Goal: Task Accomplishment & Management: Complete application form

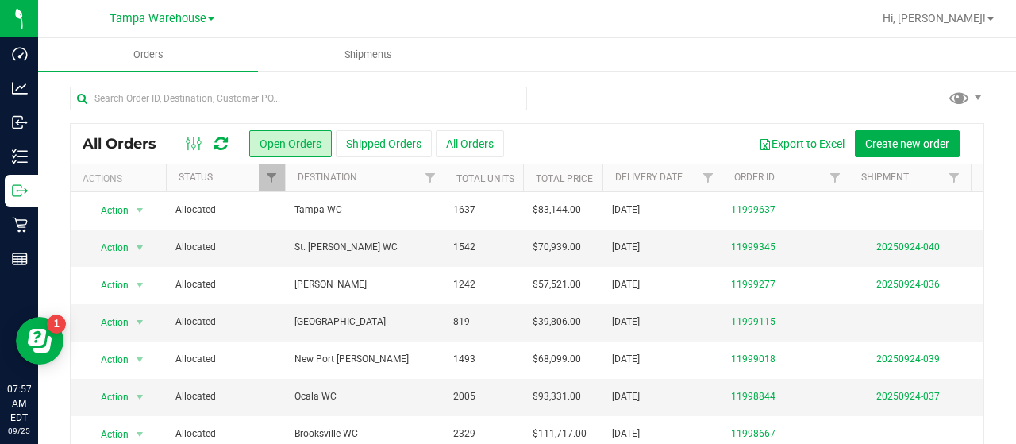
scroll to position [111, 237]
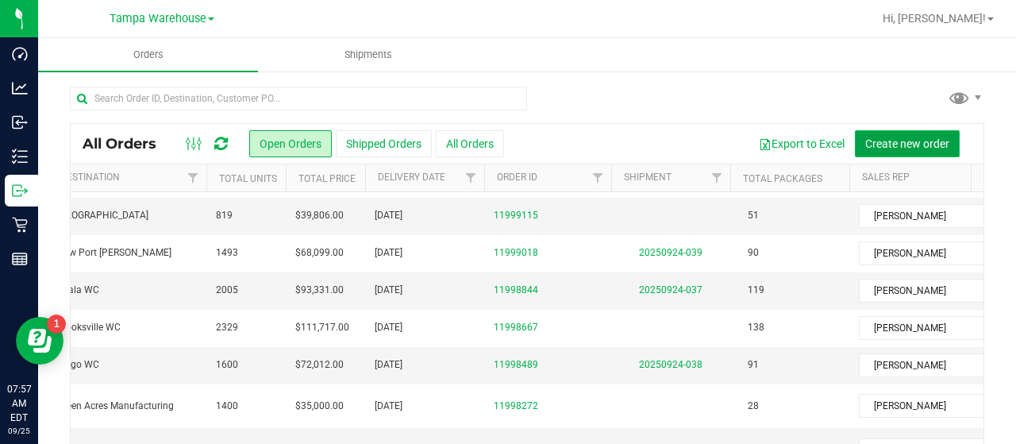
click at [889, 141] on span "Create new order" at bounding box center [908, 143] width 84 height 13
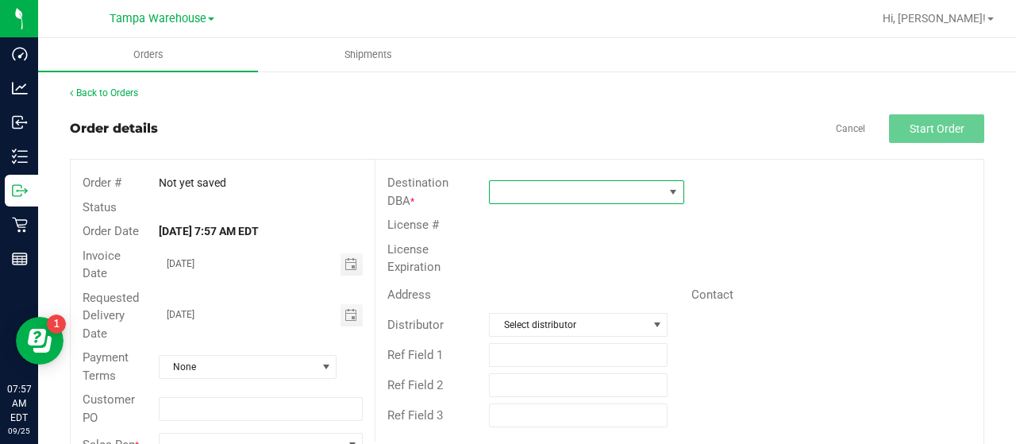
click at [618, 190] on span at bounding box center [577, 192] width 174 height 22
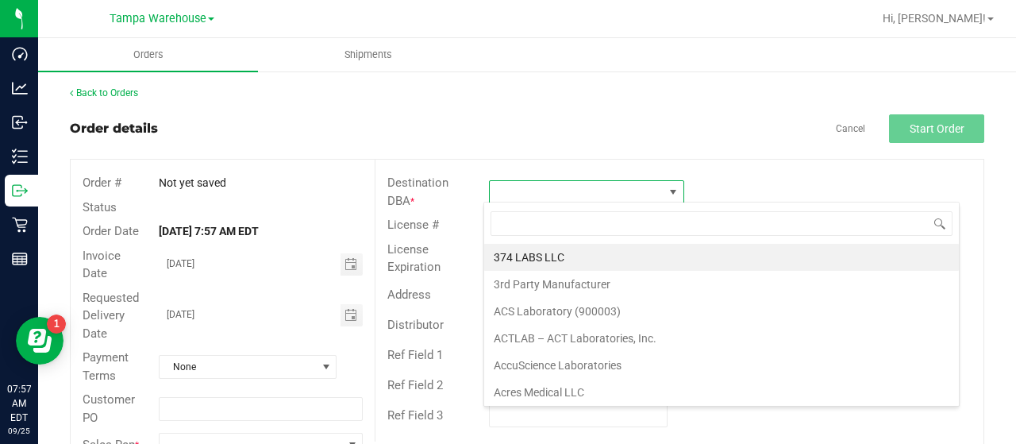
scroll to position [23, 192]
type input "gre"
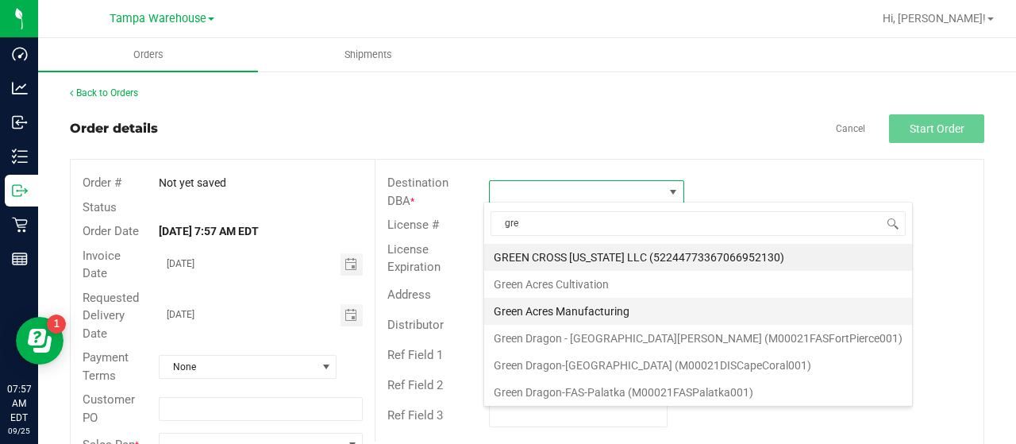
click at [621, 307] on li "Green Acres Manufacturing" at bounding box center [698, 311] width 428 height 27
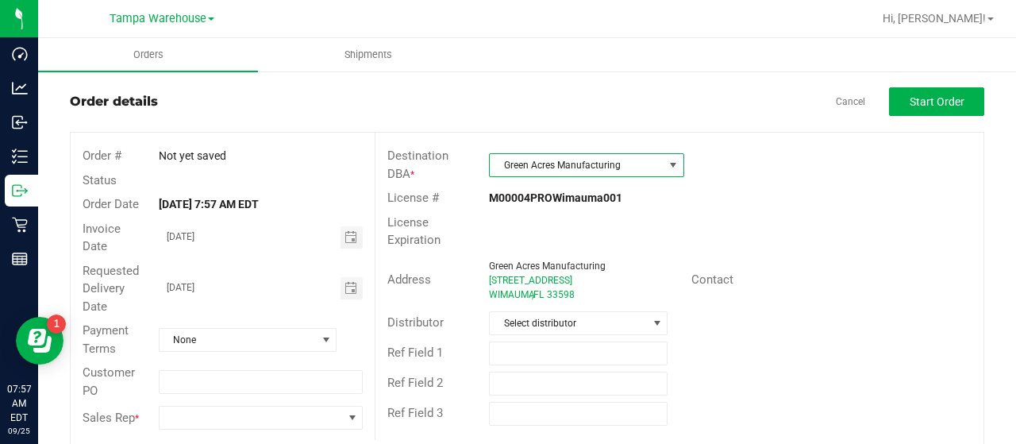
scroll to position [43, 0]
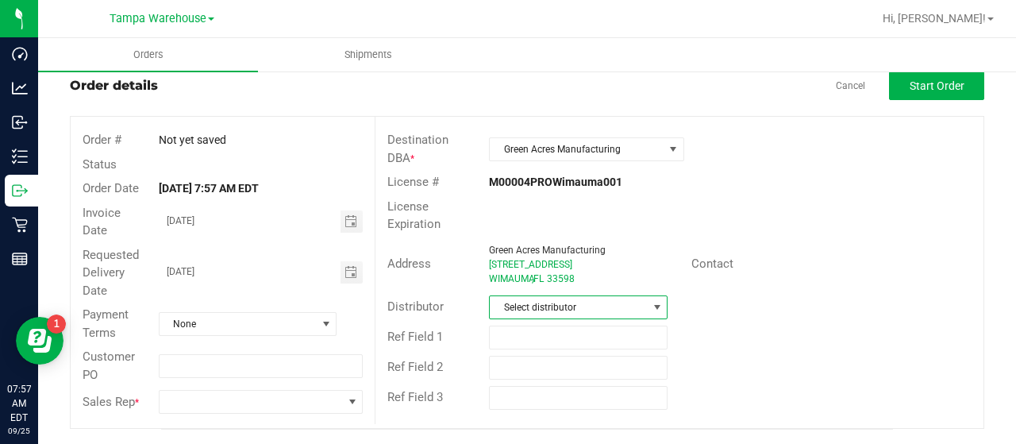
click at [622, 299] on span "Select distributor" at bounding box center [568, 307] width 157 height 22
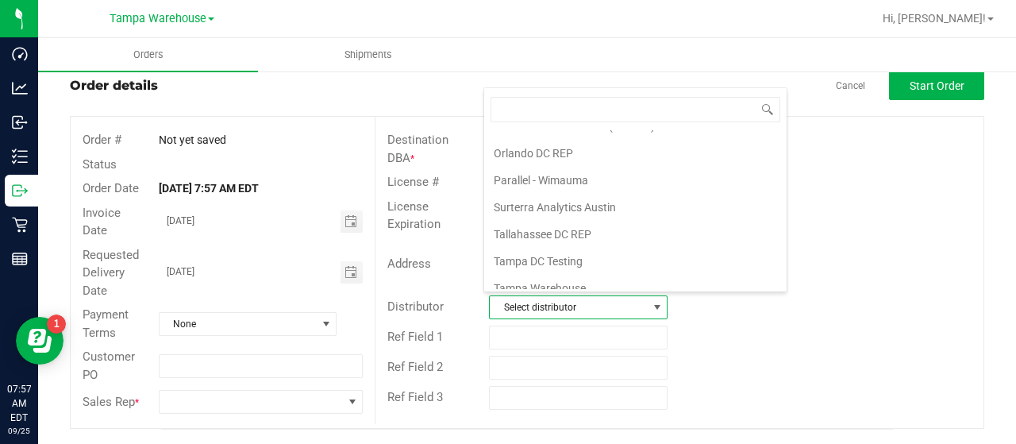
scroll to position [741, 0]
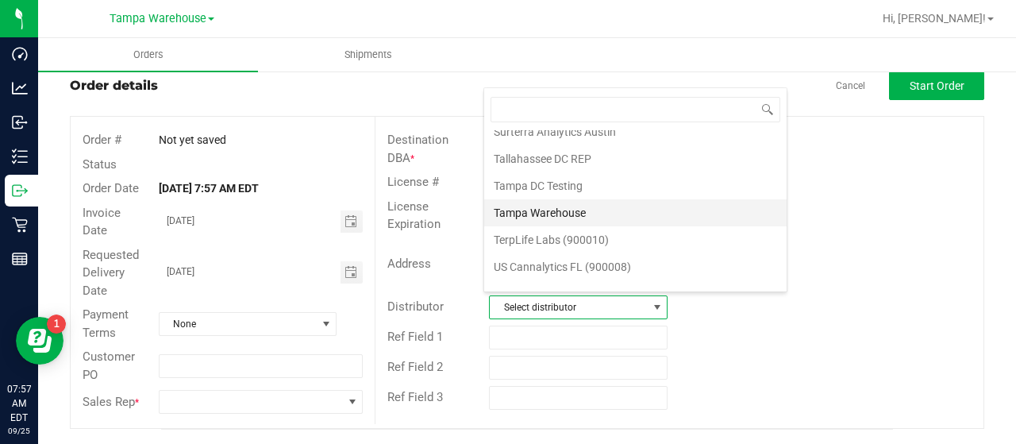
click at [582, 199] on li "Tampa Warehouse" at bounding box center [635, 212] width 303 height 27
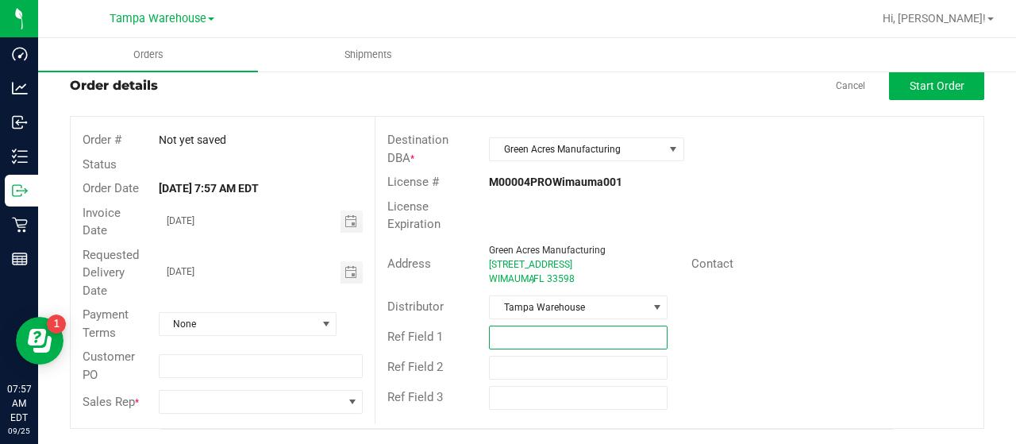
click at [559, 330] on input "text" at bounding box center [578, 338] width 179 height 24
type input "G. A. [DATE]"
click at [533, 356] on input "text" at bounding box center [578, 368] width 179 height 24
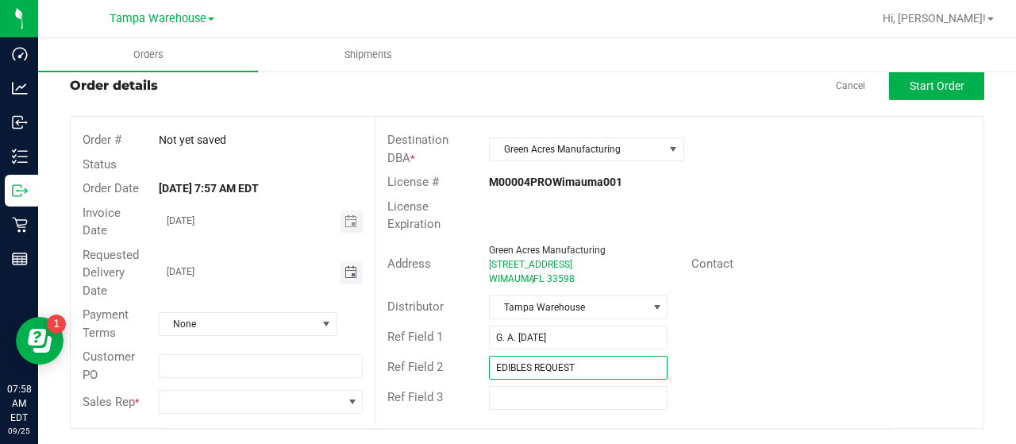
click at [345, 271] on span "Toggle calendar" at bounding box center [351, 272] width 13 height 13
type input "EDIBLES REQUEST"
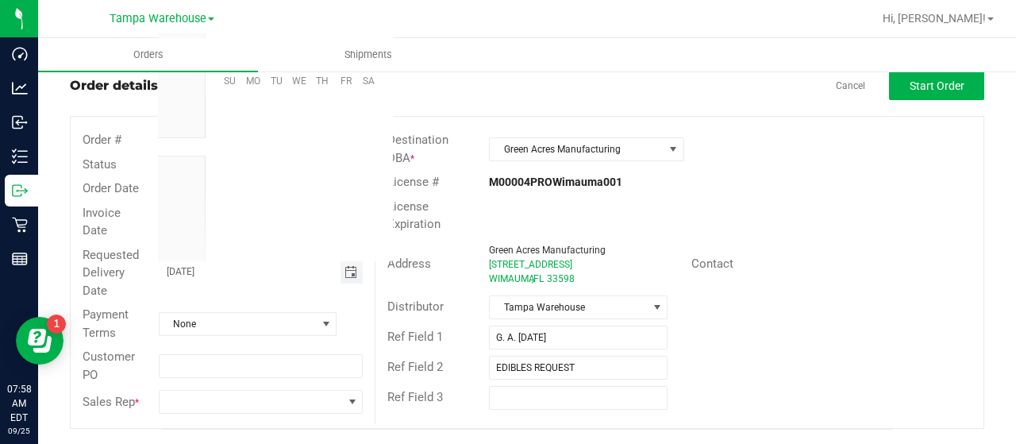
scroll to position [257529, 0]
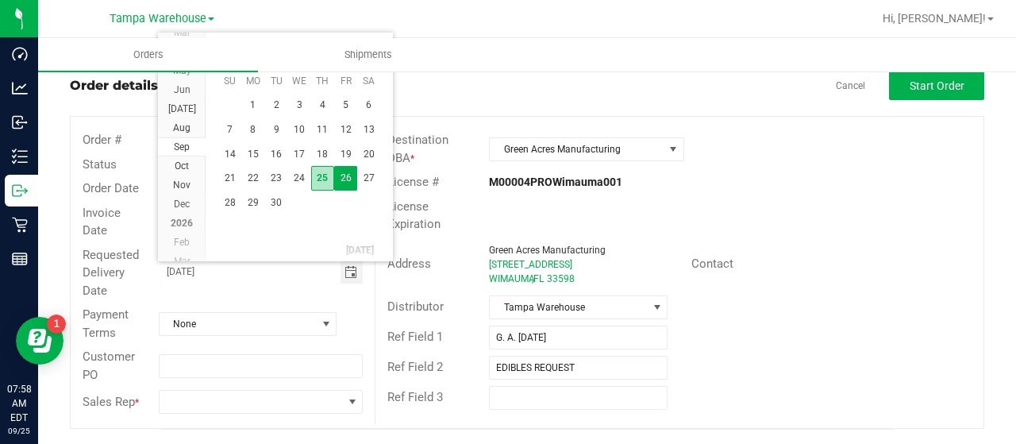
click at [320, 176] on span "25" at bounding box center [322, 178] width 23 height 25
type input "[DATE]"
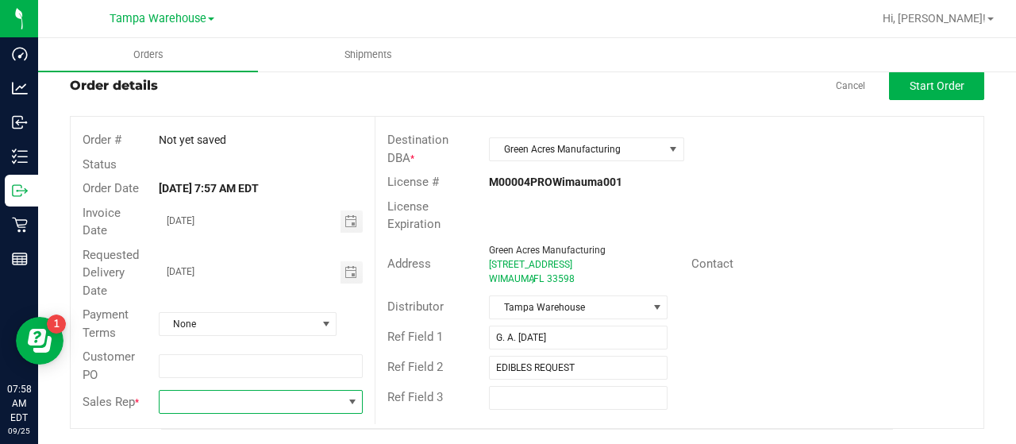
click at [237, 396] on span at bounding box center [251, 402] width 183 height 22
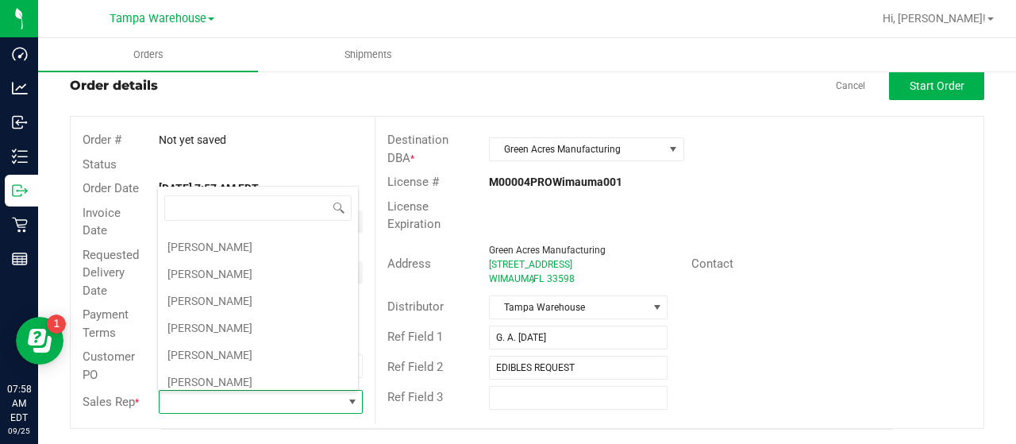
scroll to position [318, 0]
click at [243, 270] on li "[PERSON_NAME]" at bounding box center [258, 275] width 200 height 27
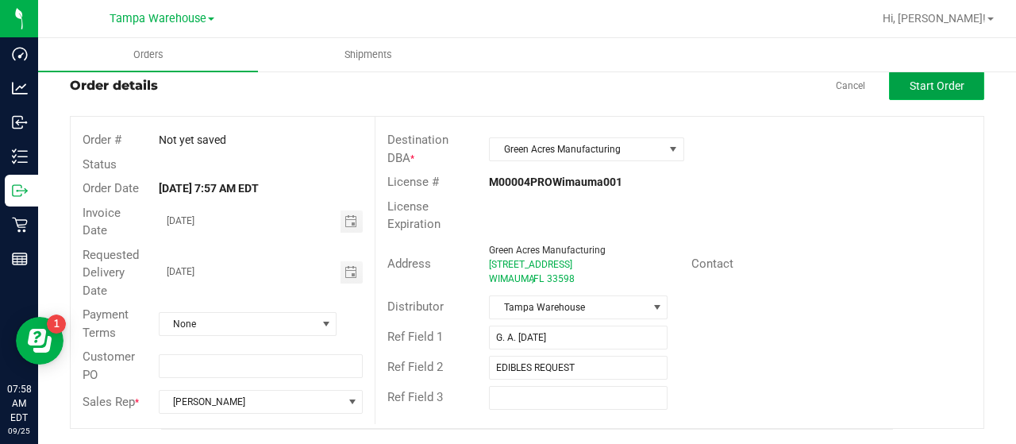
click at [920, 84] on span "Start Order" at bounding box center [937, 85] width 55 height 13
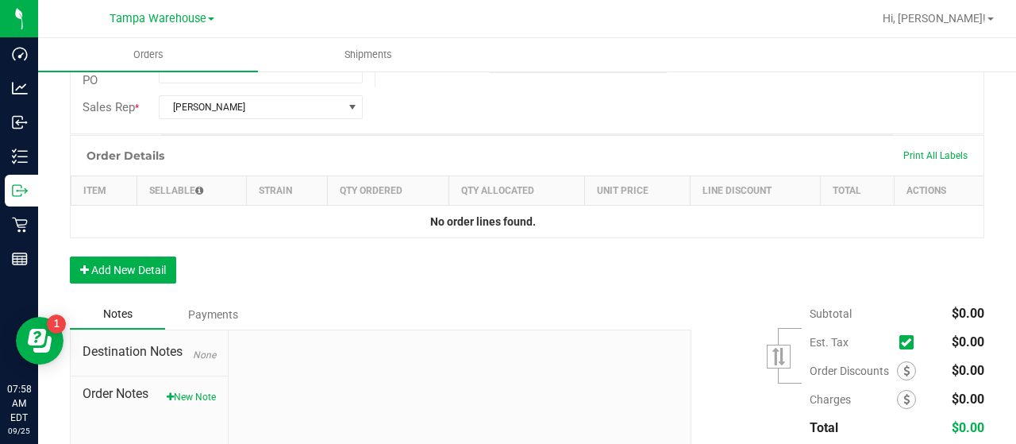
scroll to position [440, 0]
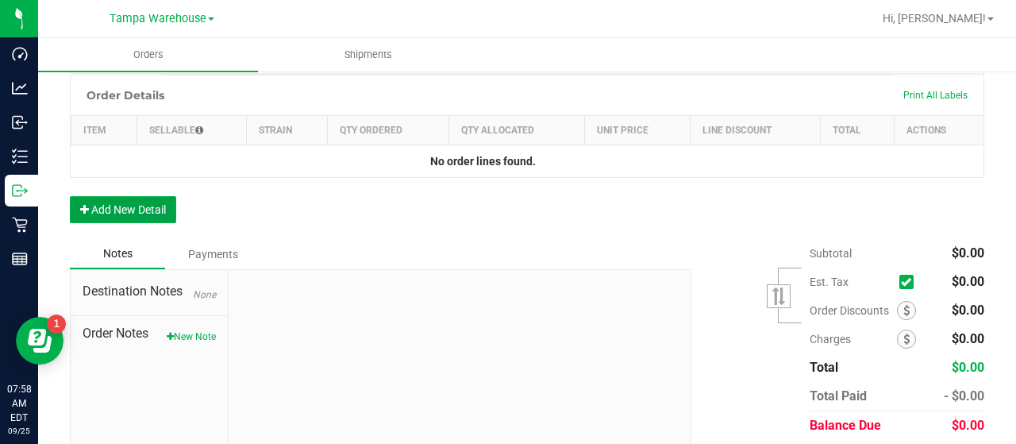
click at [148, 207] on button "Add New Detail" at bounding box center [123, 209] width 106 height 27
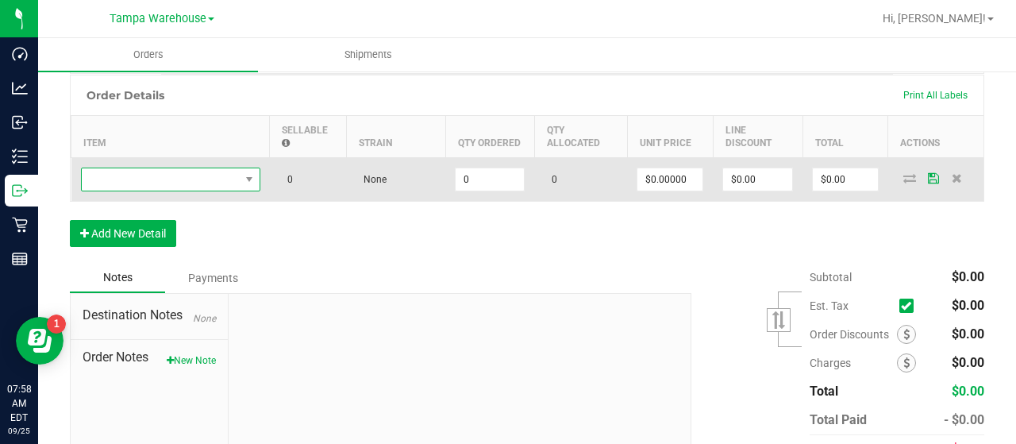
click at [189, 178] on span "NO DATA FOUND" at bounding box center [161, 179] width 158 height 22
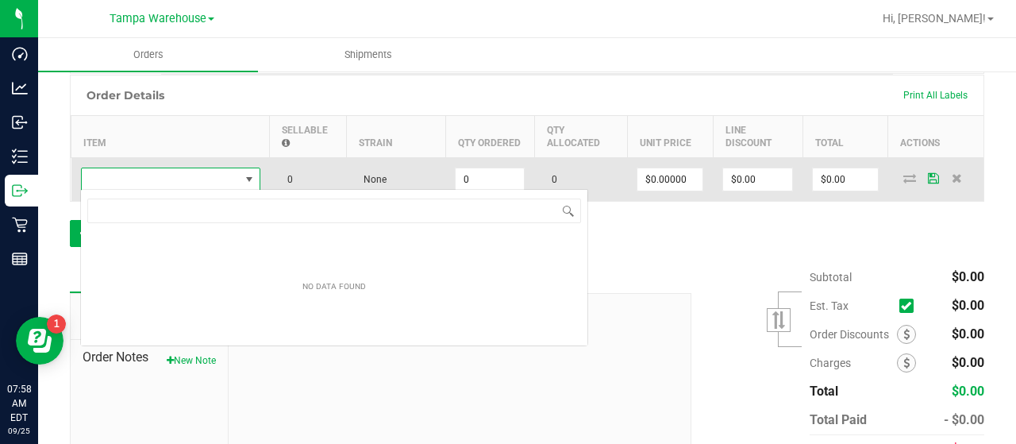
scroll to position [23, 179]
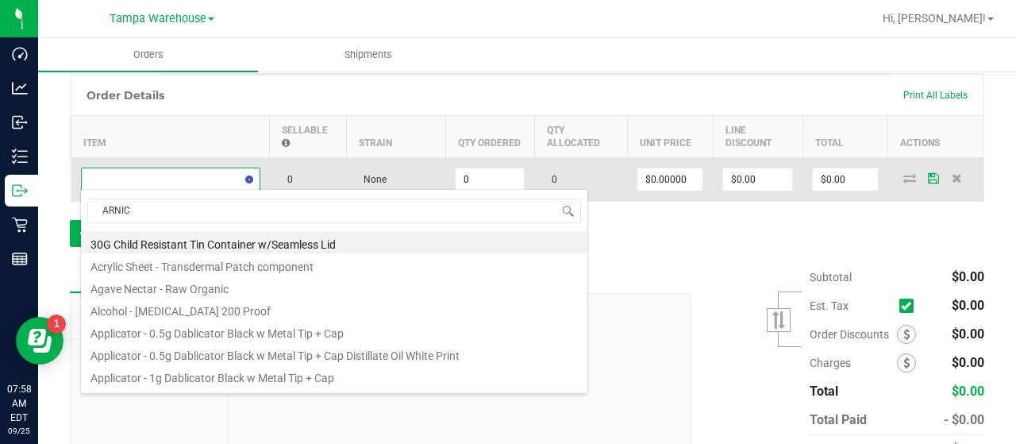
type input "ARNICA"
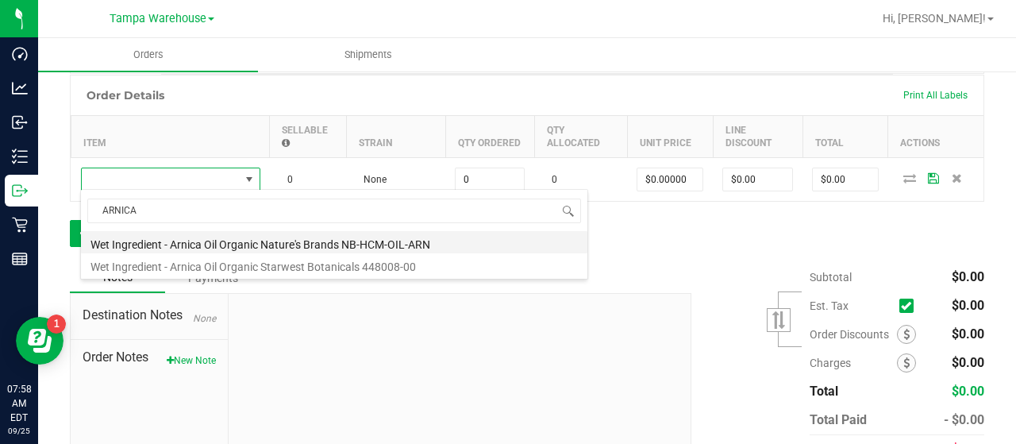
click at [412, 241] on li "Wet Ingredient - Arnica Oil Organic Nature's Brands NB-HCM-OIL-ARN" at bounding box center [334, 242] width 507 height 22
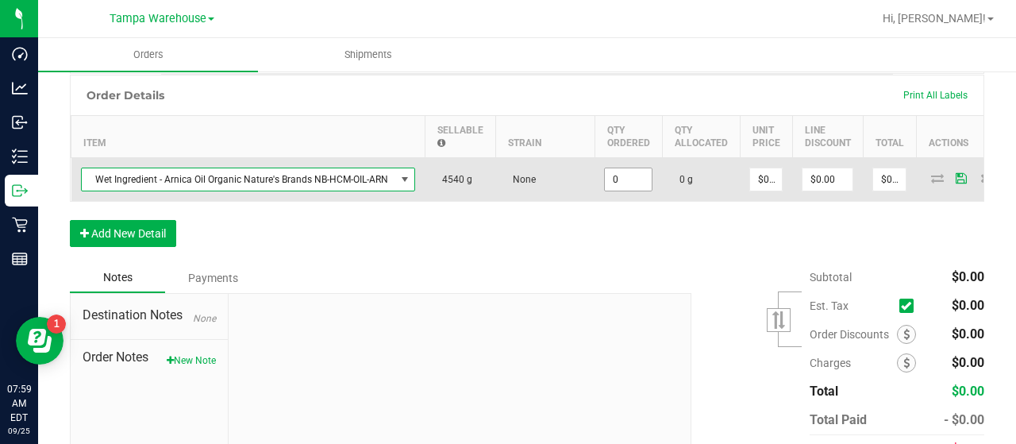
click at [636, 179] on input "0" at bounding box center [628, 179] width 47 height 22
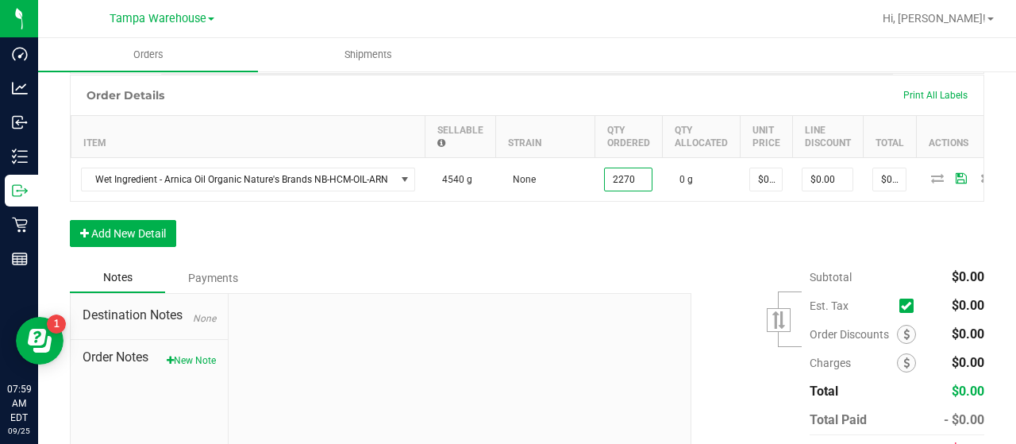
type input "2270.0000 g"
click at [642, 239] on div "Order Details Print All Labels Item Sellable Strain Qty Ordered Qty Allocated U…" at bounding box center [527, 169] width 915 height 188
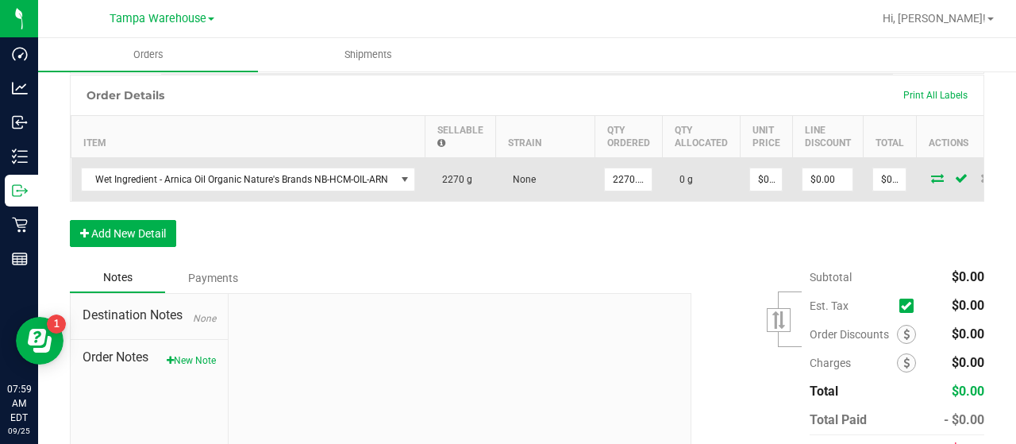
click at [931, 174] on icon at bounding box center [937, 178] width 13 height 10
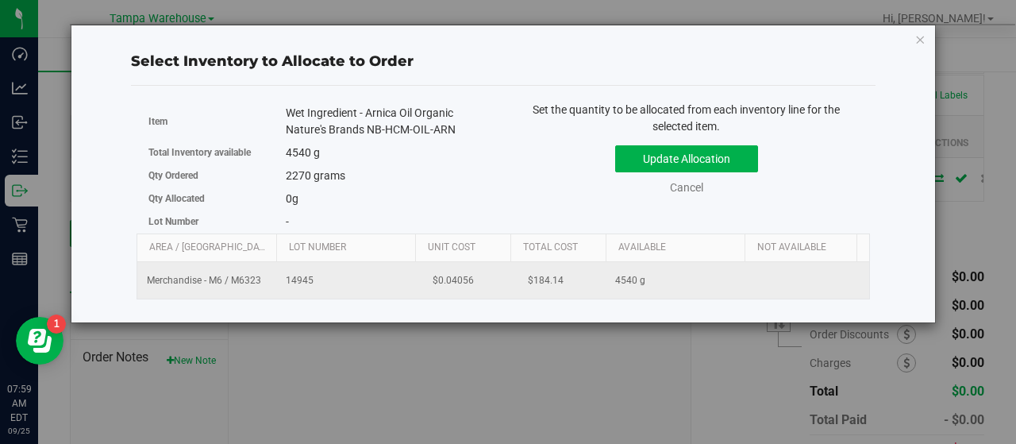
scroll to position [0, 164]
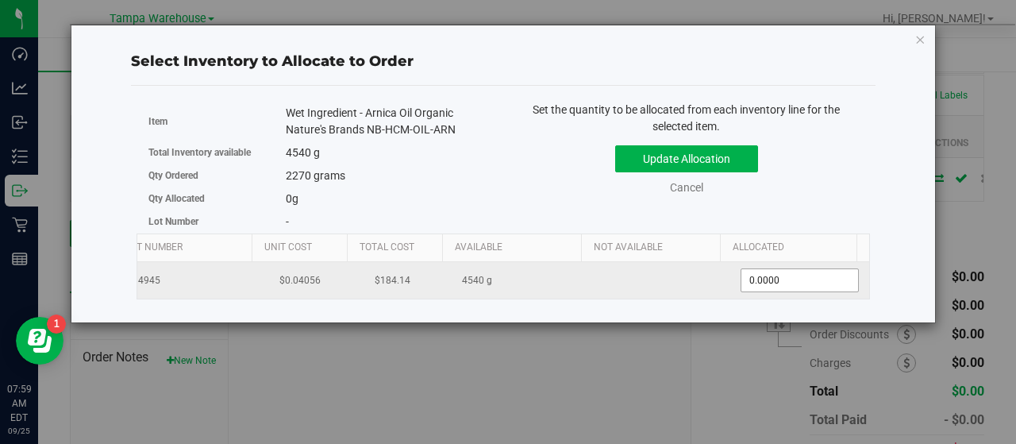
click at [789, 285] on span "0.0000 0" at bounding box center [800, 280] width 118 height 24
type input "02270"
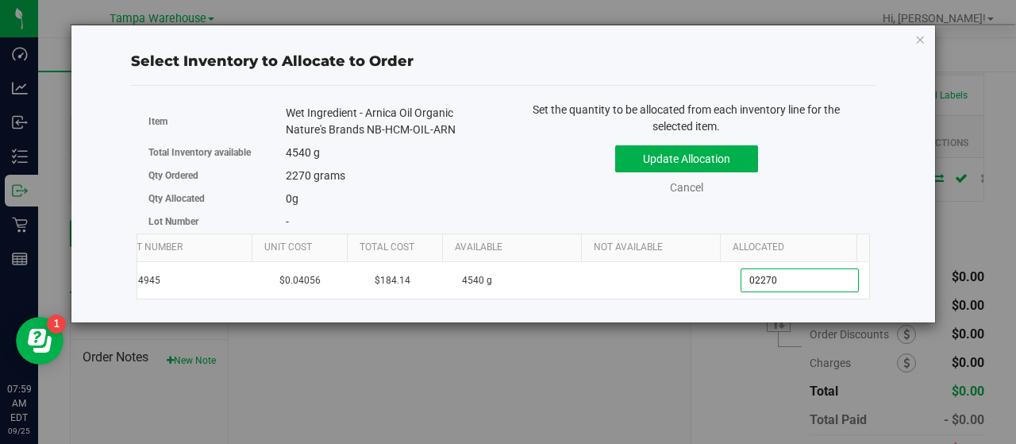
type input "2,270.0000"
click at [812, 169] on div "Update Allocation Cancel" at bounding box center [686, 167] width 343 height 58
click at [735, 153] on button "Update Allocation" at bounding box center [686, 158] width 143 height 27
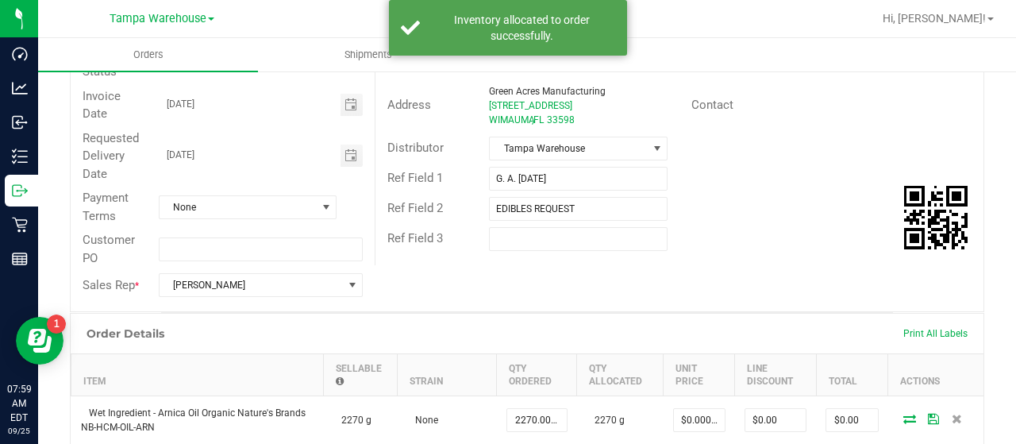
scroll to position [0, 0]
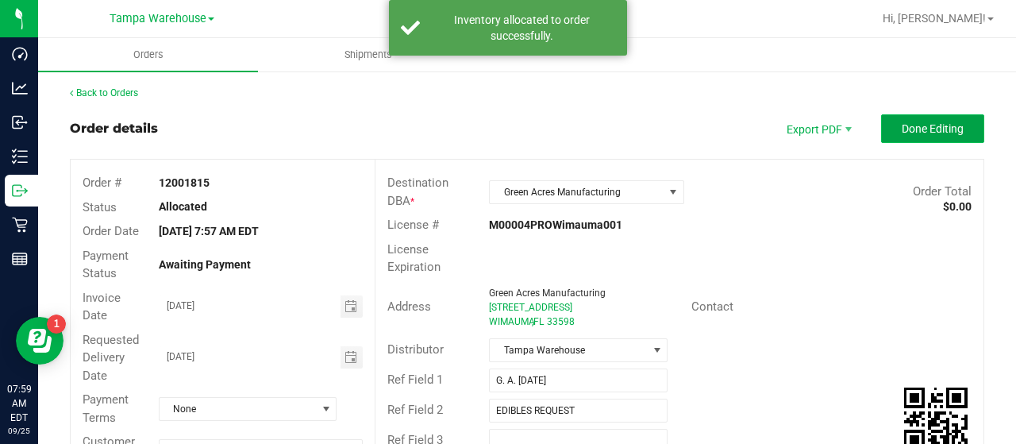
click at [885, 129] on button "Done Editing" at bounding box center [932, 128] width 103 height 29
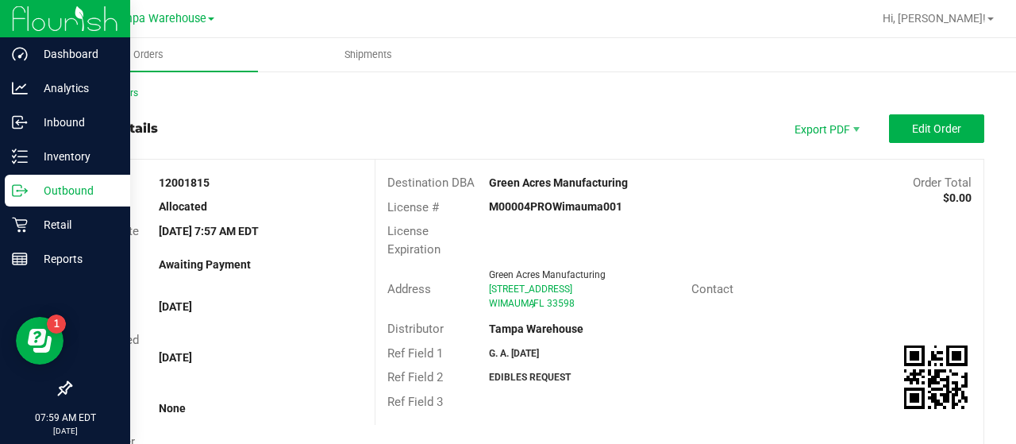
click at [65, 190] on p "Outbound" at bounding box center [75, 190] width 95 height 19
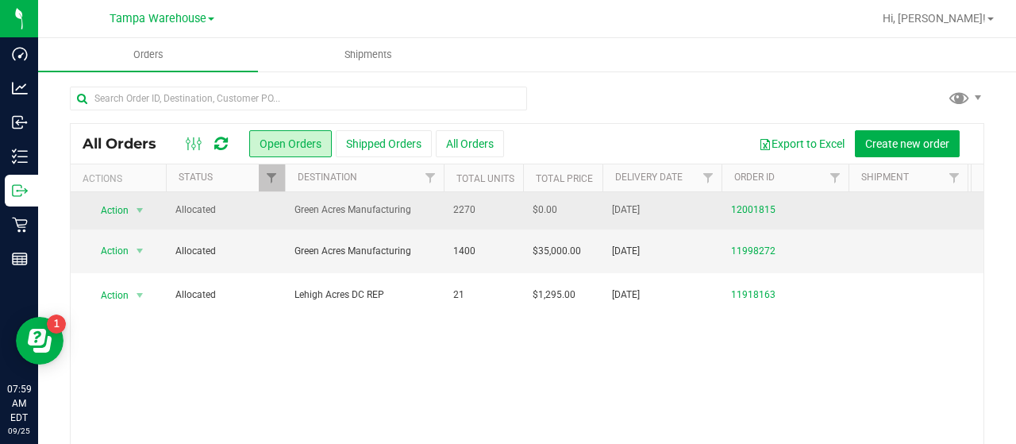
click at [246, 210] on span "Allocated" at bounding box center [225, 209] width 100 height 15
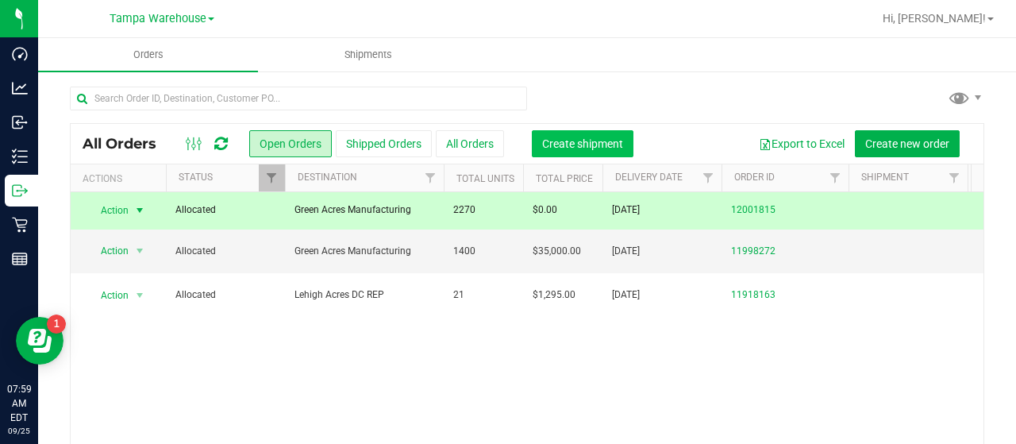
click at [586, 141] on span "Create shipment" at bounding box center [582, 143] width 81 height 13
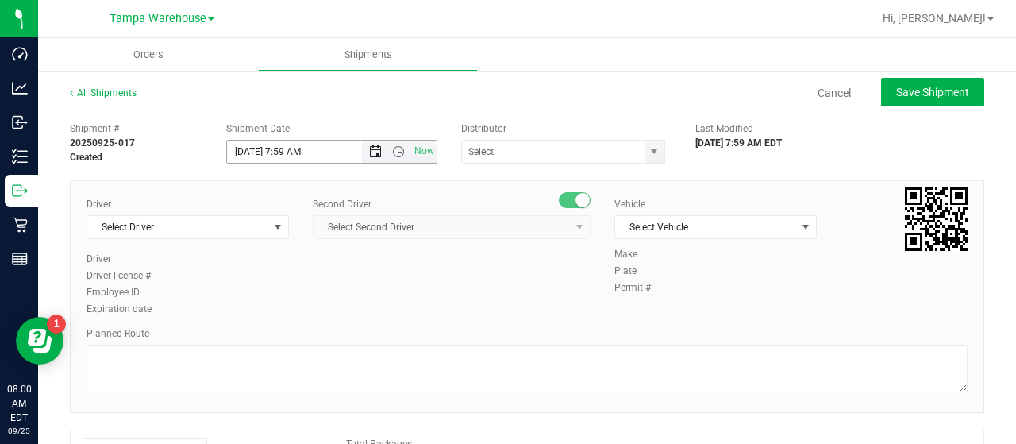
click at [369, 147] on span "Open the date view" at bounding box center [375, 151] width 13 height 13
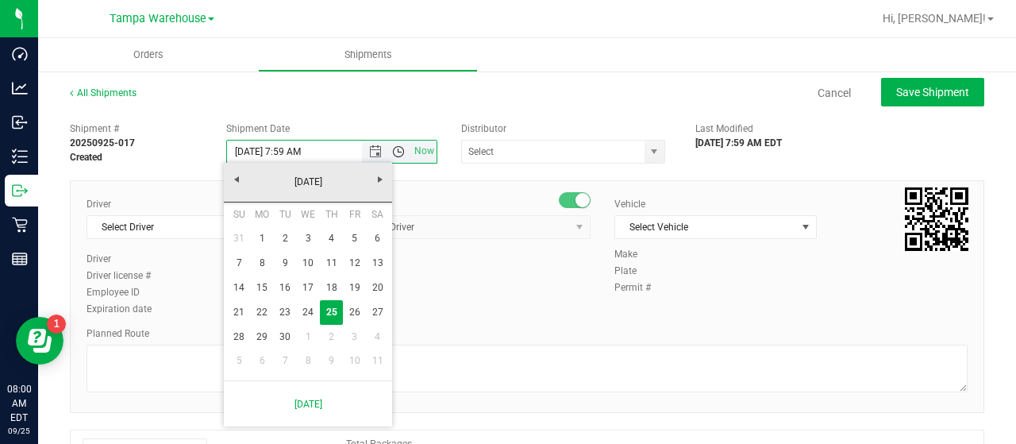
click at [395, 148] on span "Open the time view" at bounding box center [398, 151] width 13 height 13
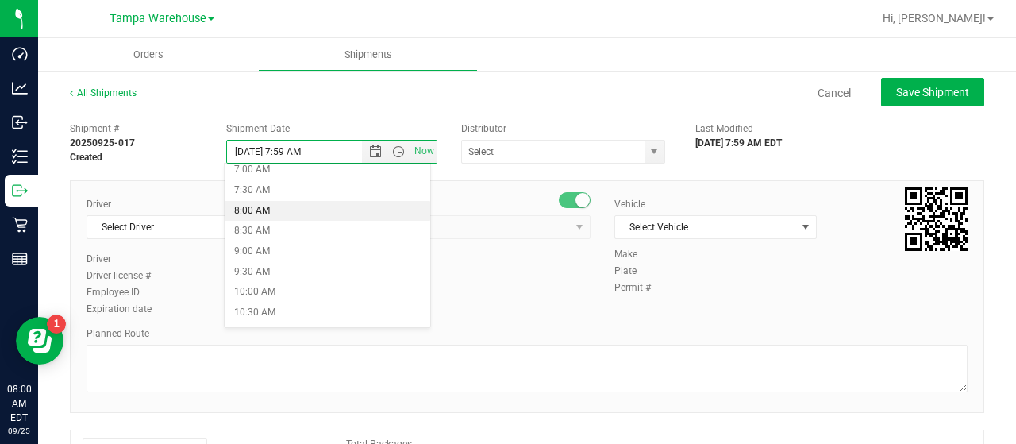
scroll to position [318, 0]
click at [291, 204] on li "8:30 AM" at bounding box center [327, 205] width 205 height 21
type input "[DATE] 8:30 AM"
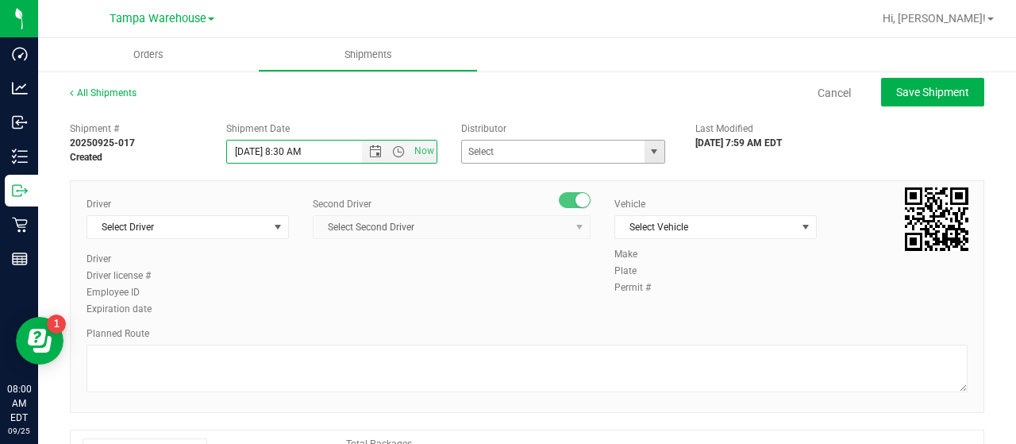
click at [648, 148] on span "select" at bounding box center [654, 151] width 13 height 13
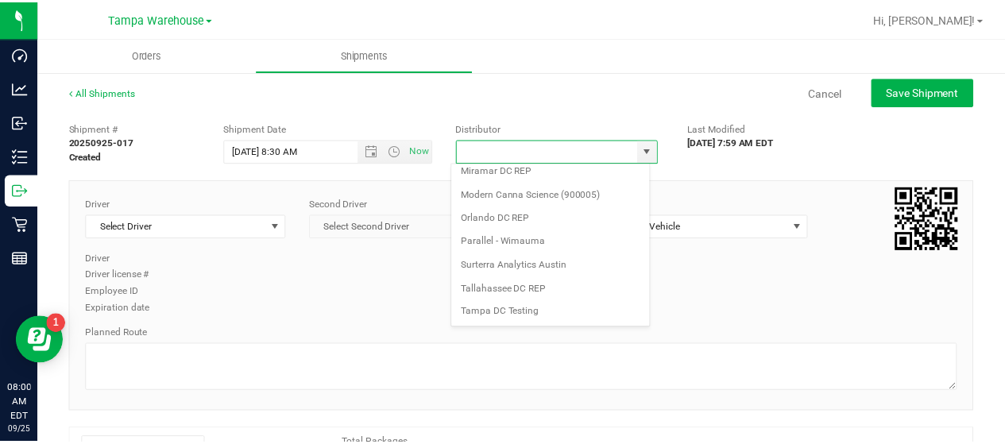
scroll to position [623, 0]
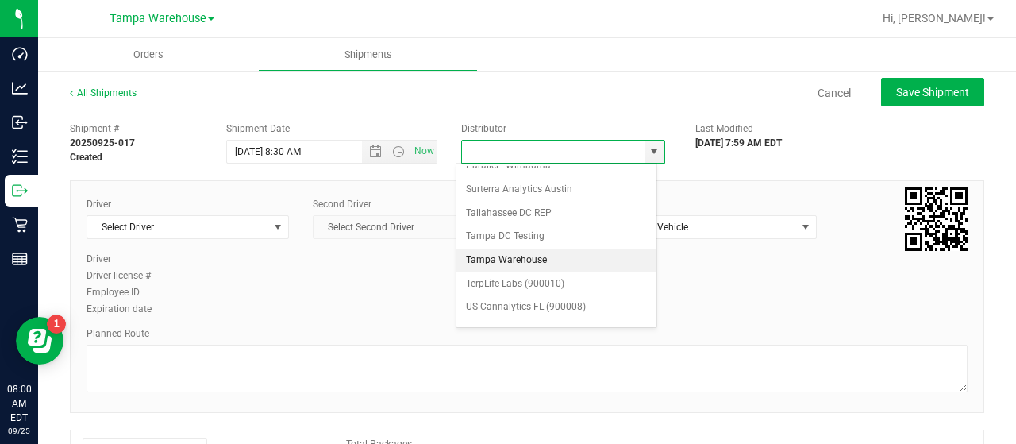
click at [546, 249] on li "Tampa Warehouse" at bounding box center [557, 261] width 200 height 24
type input "Tampa Warehouse"
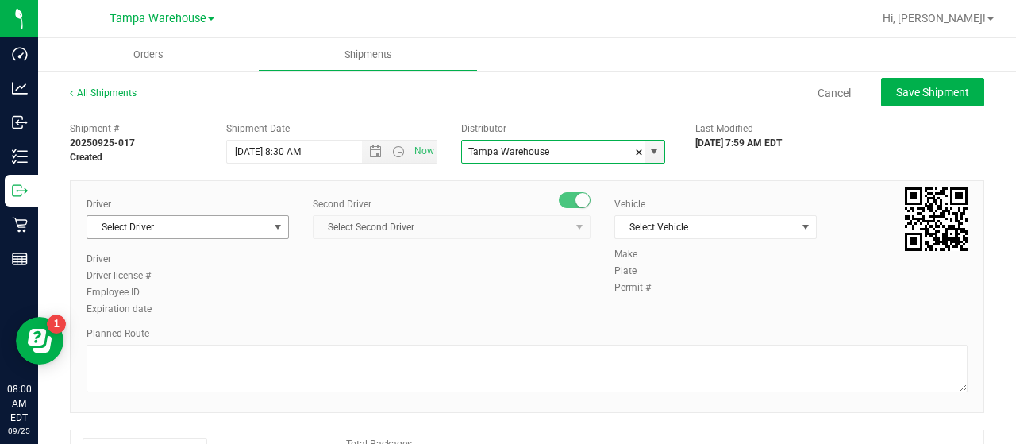
click at [272, 226] on span "select" at bounding box center [278, 227] width 13 height 13
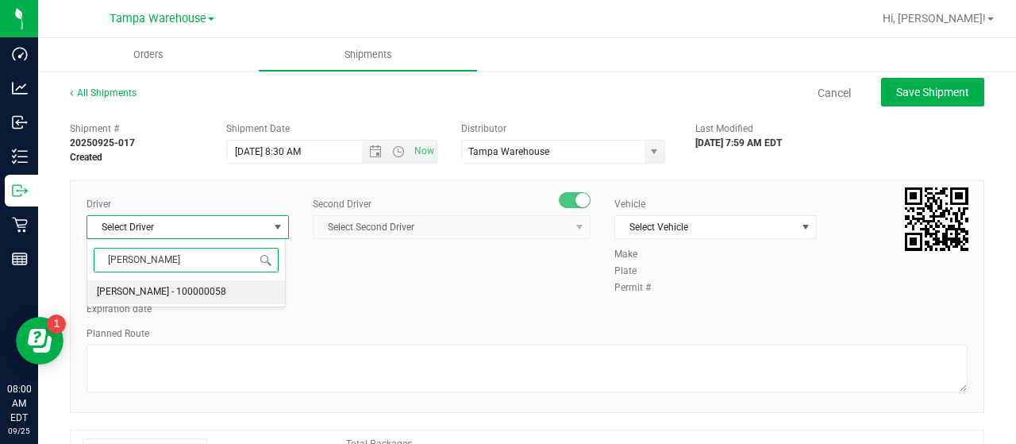
click at [188, 282] on span "[PERSON_NAME] - 100000058" at bounding box center [161, 292] width 129 height 21
type input "[PERSON_NAME]"
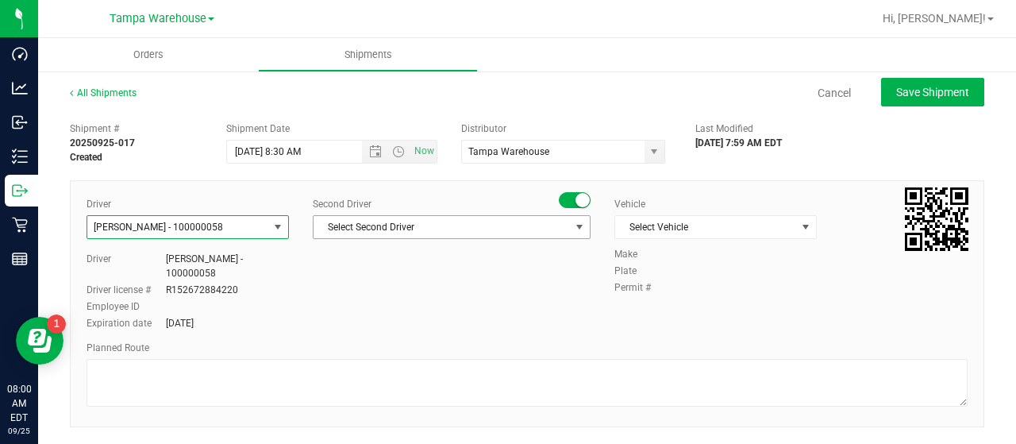
click at [573, 226] on span "select" at bounding box center [579, 227] width 13 height 13
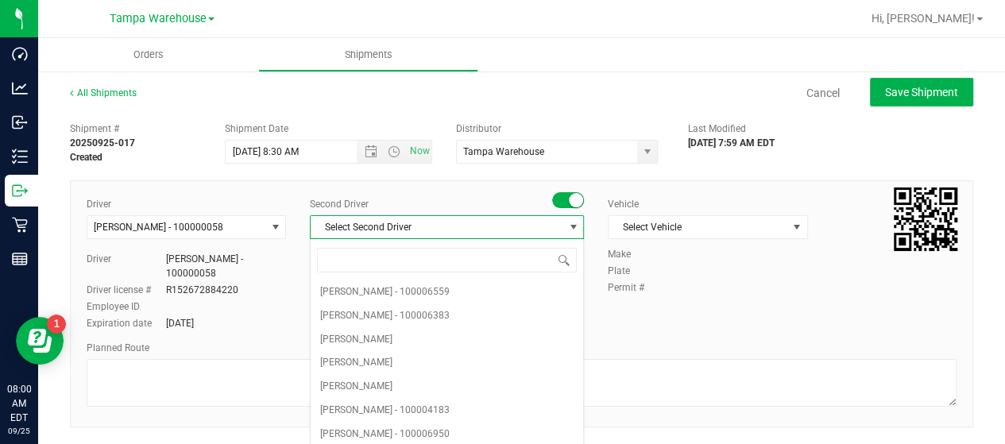
click at [569, 199] on small at bounding box center [576, 200] width 14 height 14
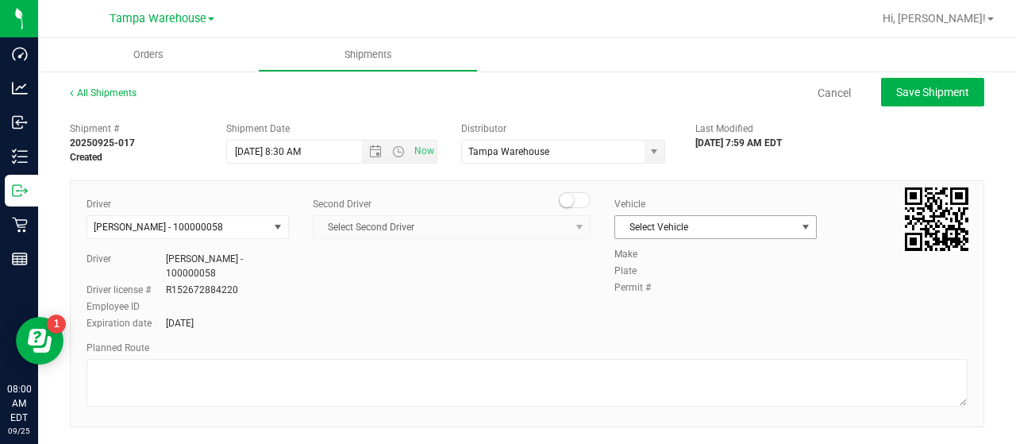
click at [800, 225] on span "select" at bounding box center [806, 227] width 13 height 13
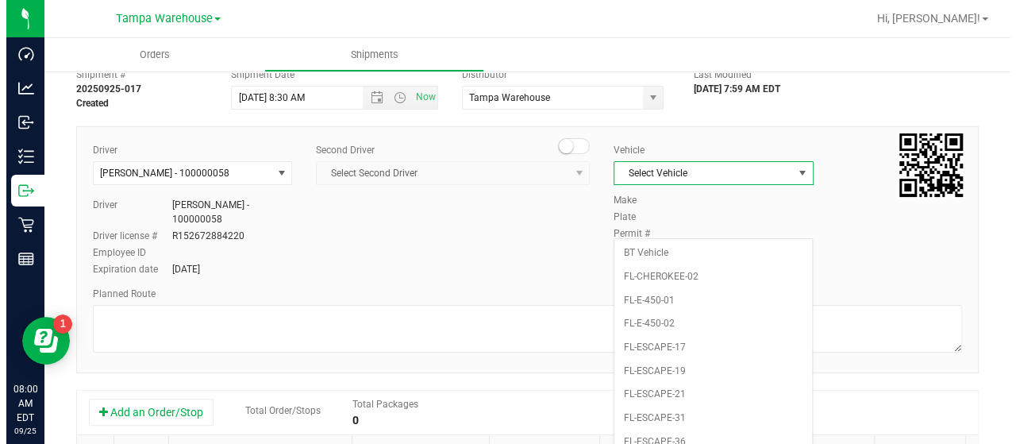
scroll to position [79, 0]
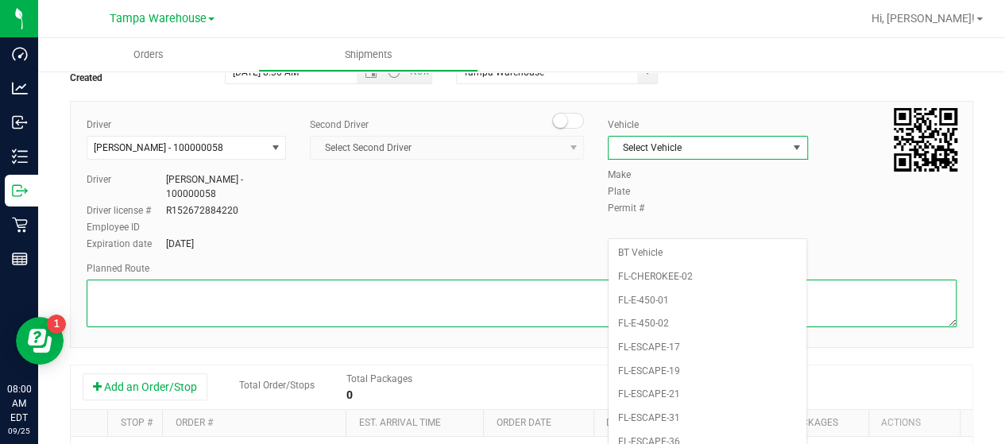
click at [227, 303] on textarea at bounding box center [522, 304] width 870 height 48
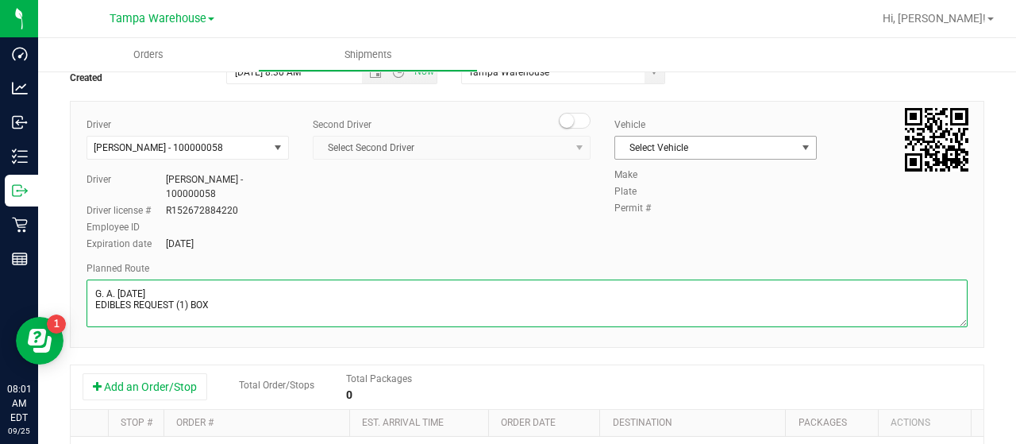
type textarea "G. A. [DATE] EDIBLES REQUEST (1) BOX"
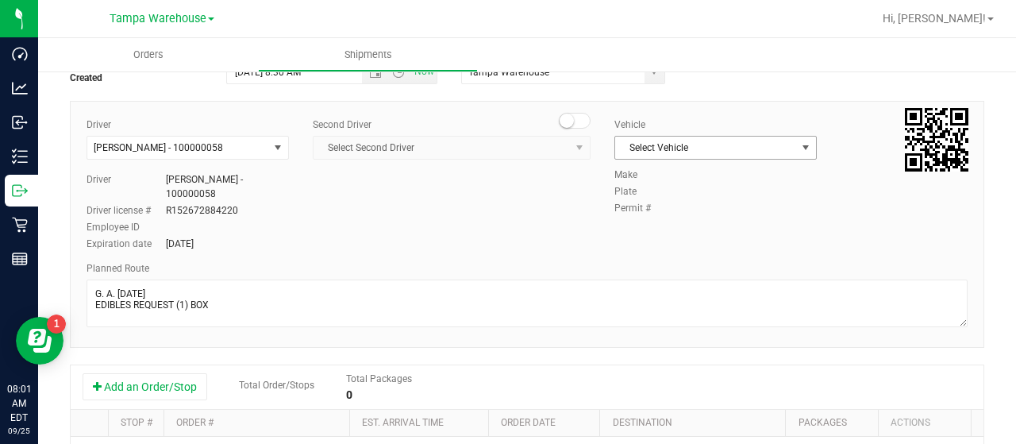
click at [800, 143] on span "select" at bounding box center [806, 147] width 13 height 13
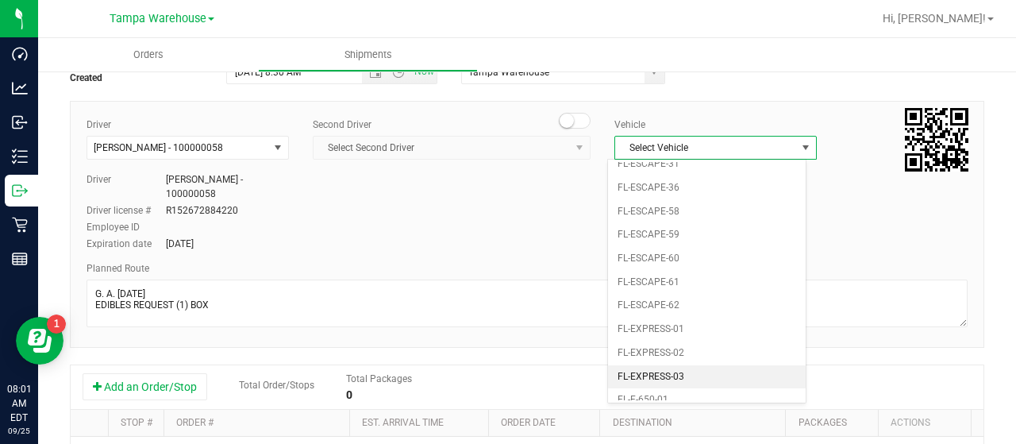
scroll to position [270, 0]
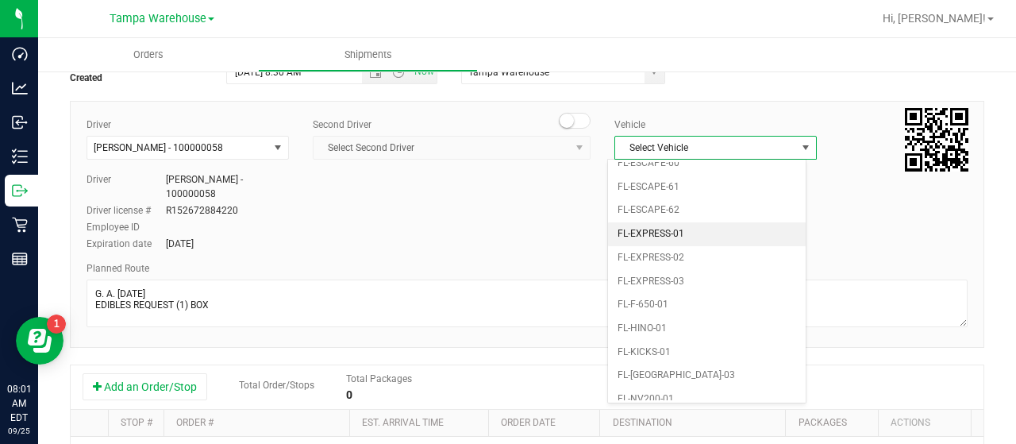
click at [704, 223] on li "FL-EXPRESS-01" at bounding box center [707, 234] width 198 height 24
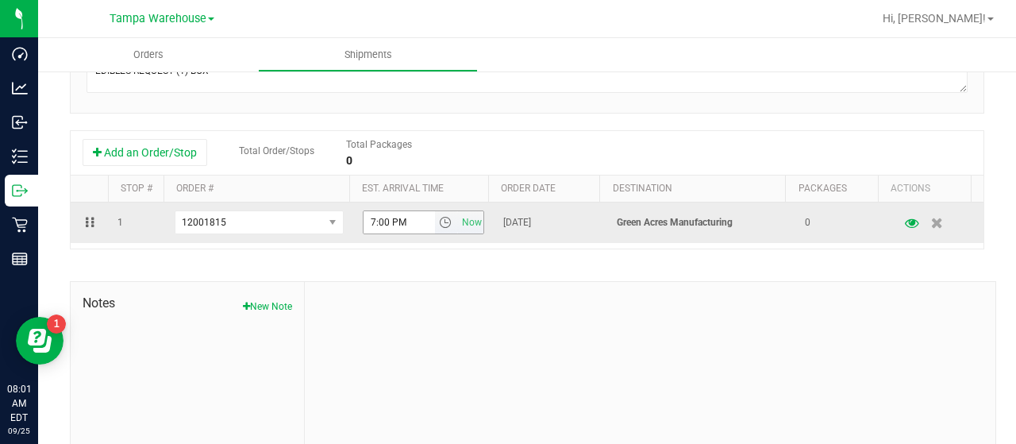
scroll to position [318, 0]
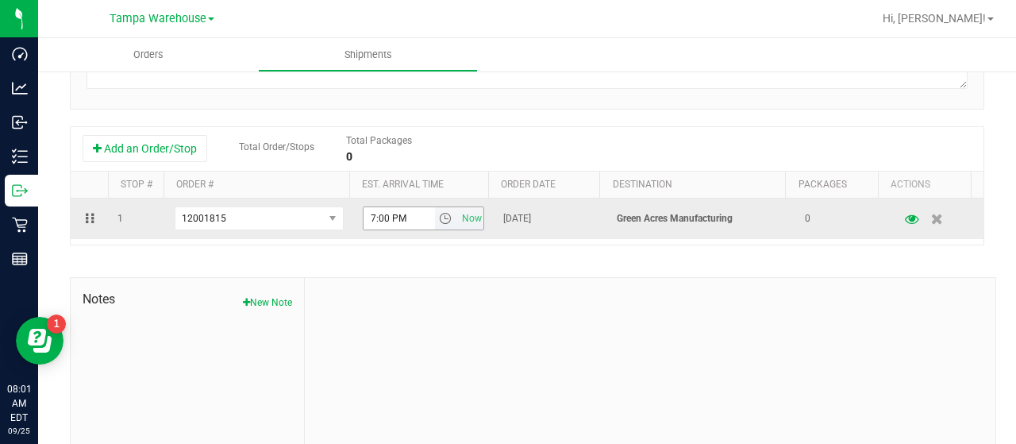
click at [439, 217] on span "select" at bounding box center [445, 218] width 13 height 13
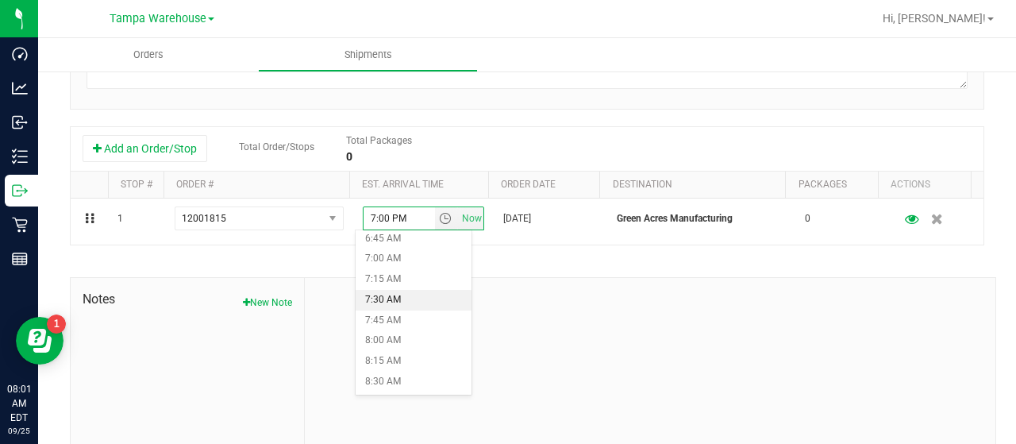
scroll to position [635, 0]
click at [411, 339] on li "9:00 AM" at bounding box center [414, 343] width 116 height 21
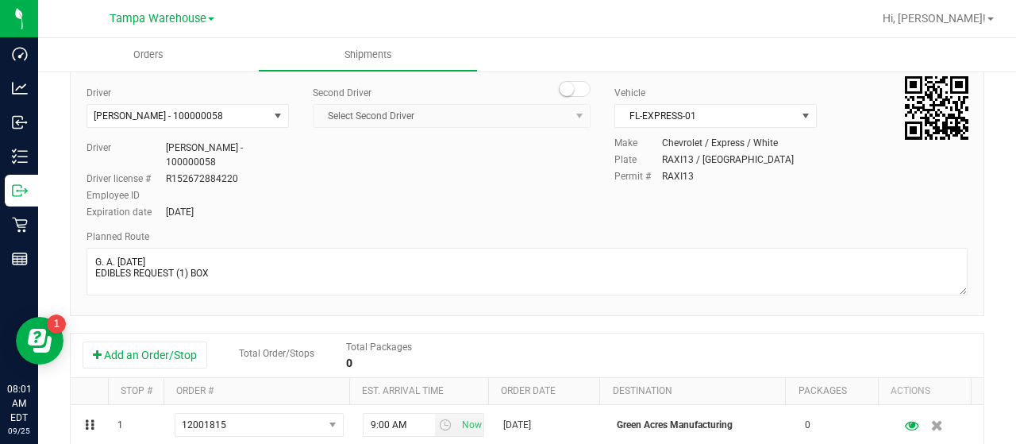
scroll to position [0, 0]
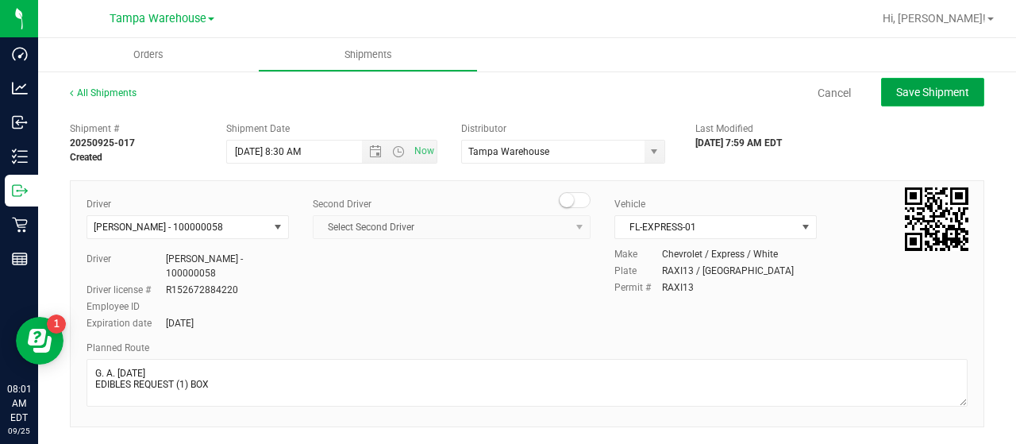
click at [929, 91] on span "Save Shipment" at bounding box center [933, 92] width 73 height 13
type input "[DATE] 12:30 PM"
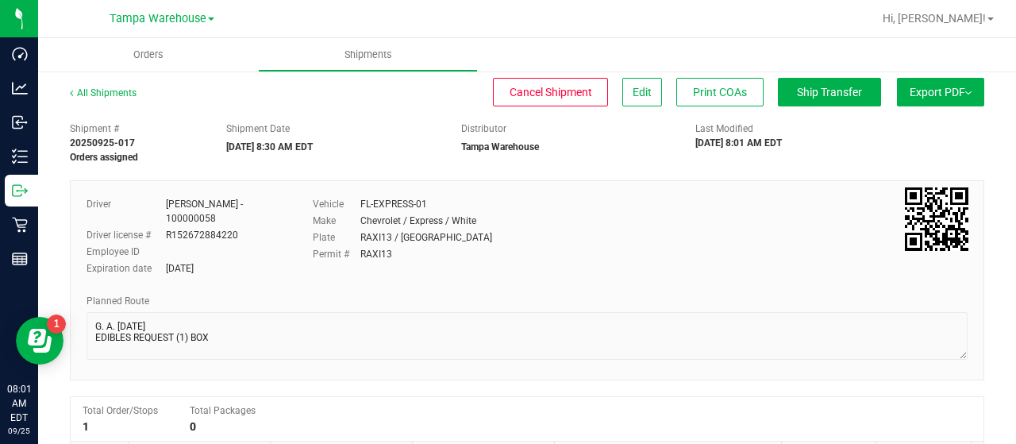
click at [918, 91] on span "Export PDF" at bounding box center [941, 92] width 62 height 13
click at [885, 148] on span "Manifest by Lot" at bounding box center [900, 150] width 66 height 11
click at [823, 91] on span "Ship Transfer" at bounding box center [829, 92] width 65 height 13
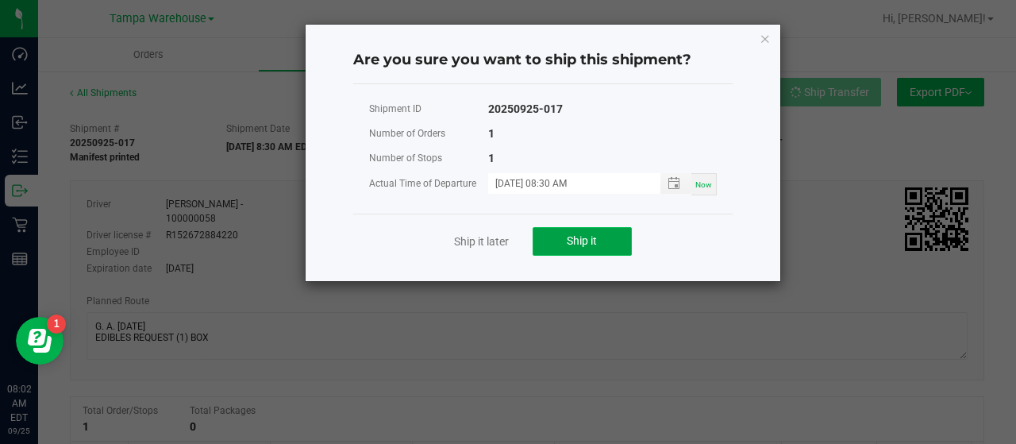
click at [603, 239] on button "Ship it" at bounding box center [582, 241] width 99 height 29
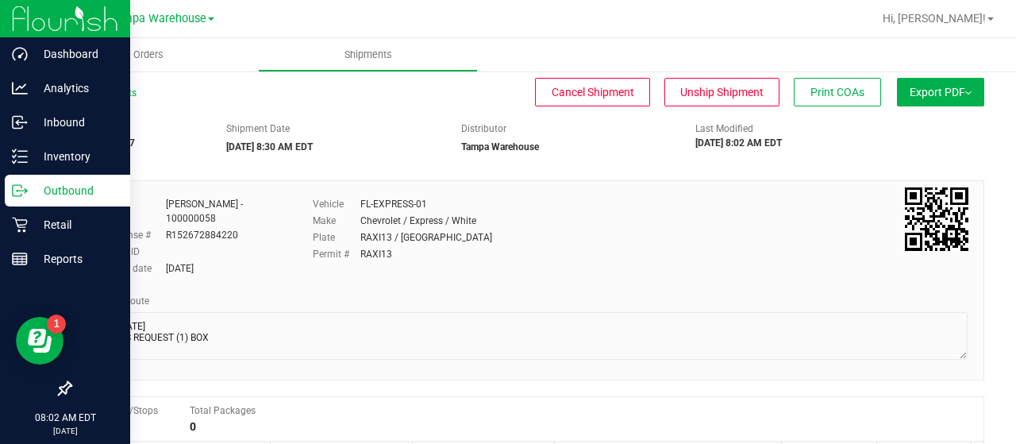
click at [54, 187] on p "Outbound" at bounding box center [75, 190] width 95 height 19
